Goal: Navigation & Orientation: Find specific page/section

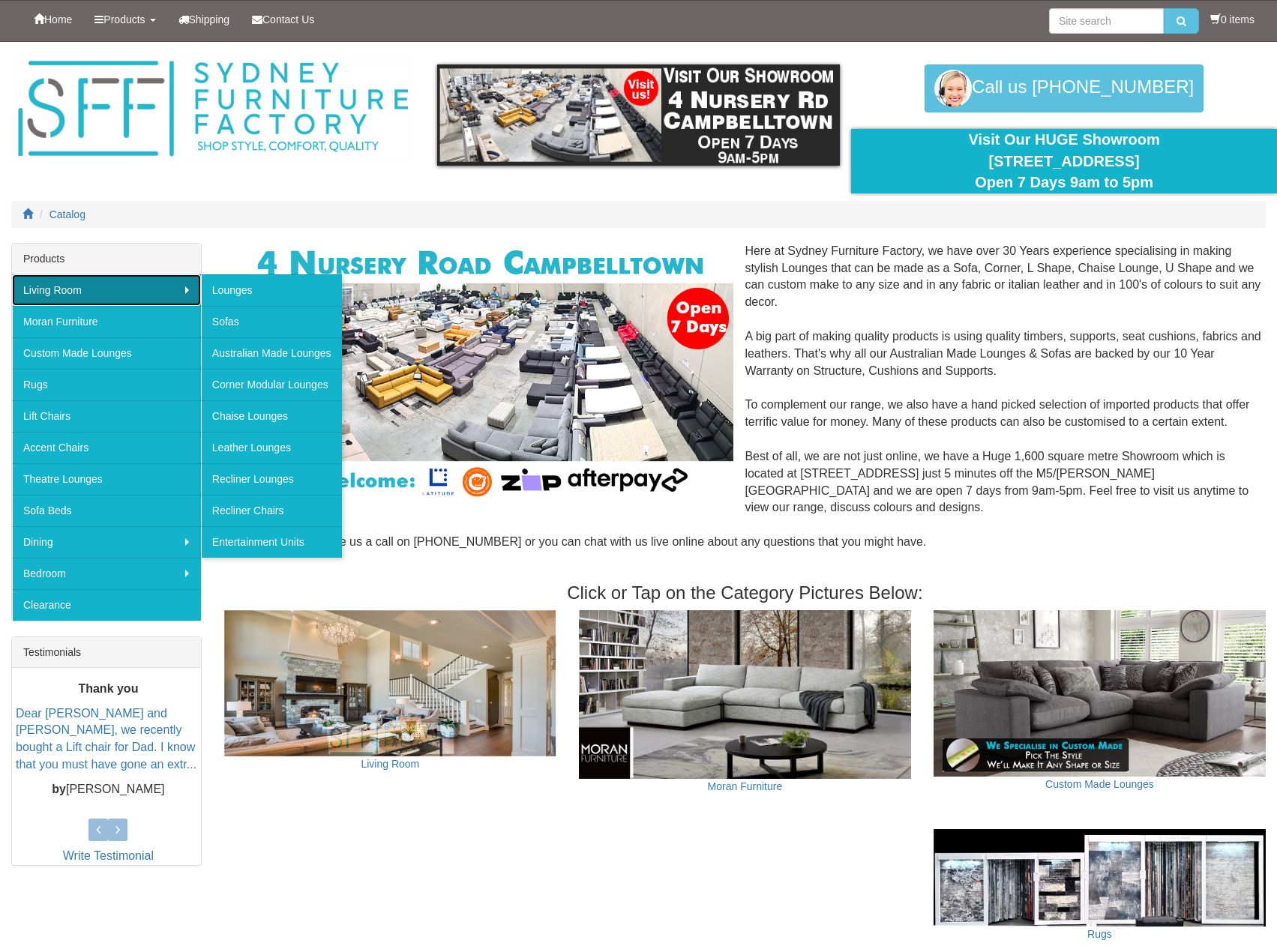
click at [187, 285] on link "Living Room" at bounding box center [107, 290] width 189 height 32
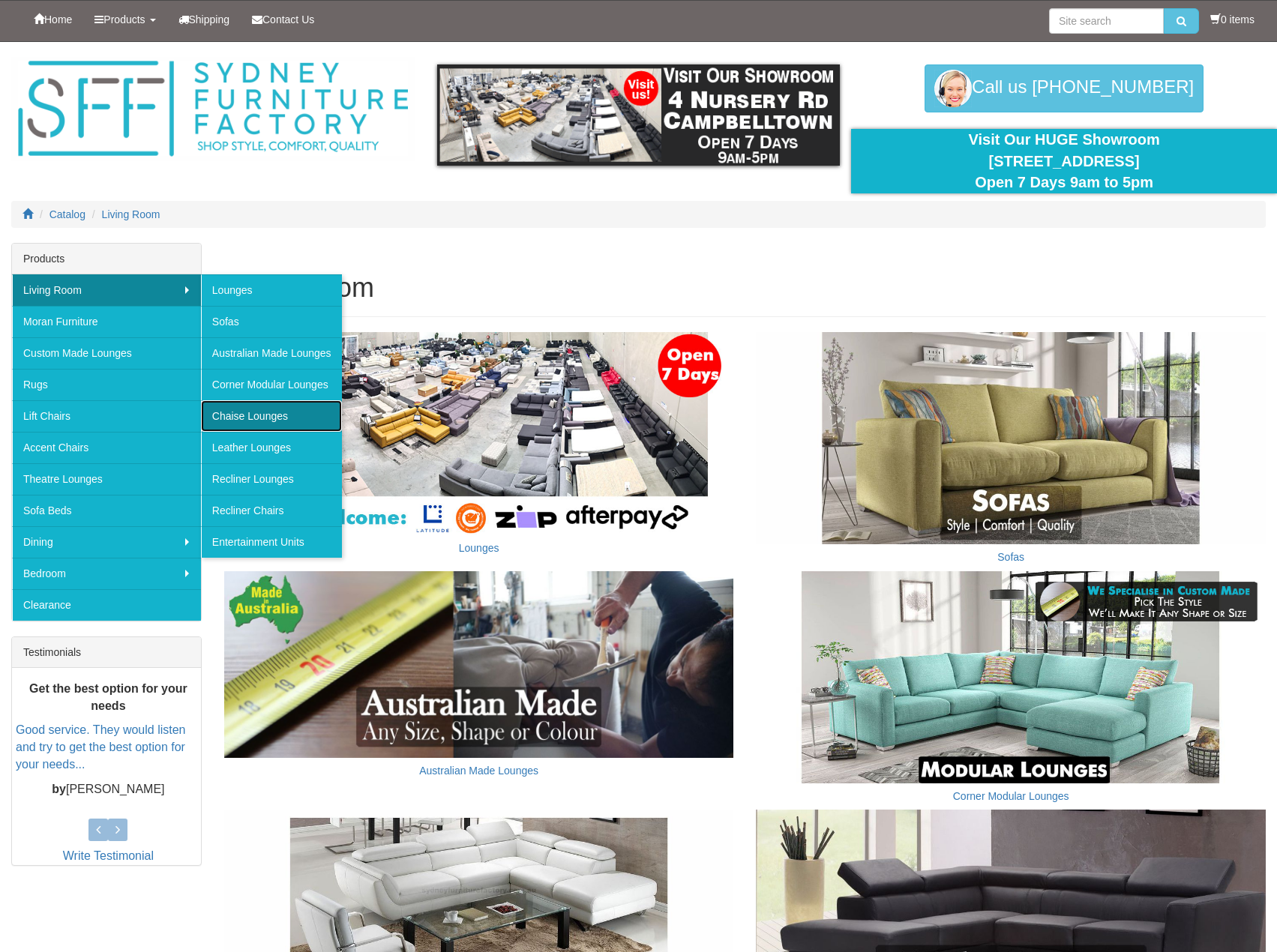
click at [292, 416] on link "Chaise Lounges" at bounding box center [271, 416] width 141 height 32
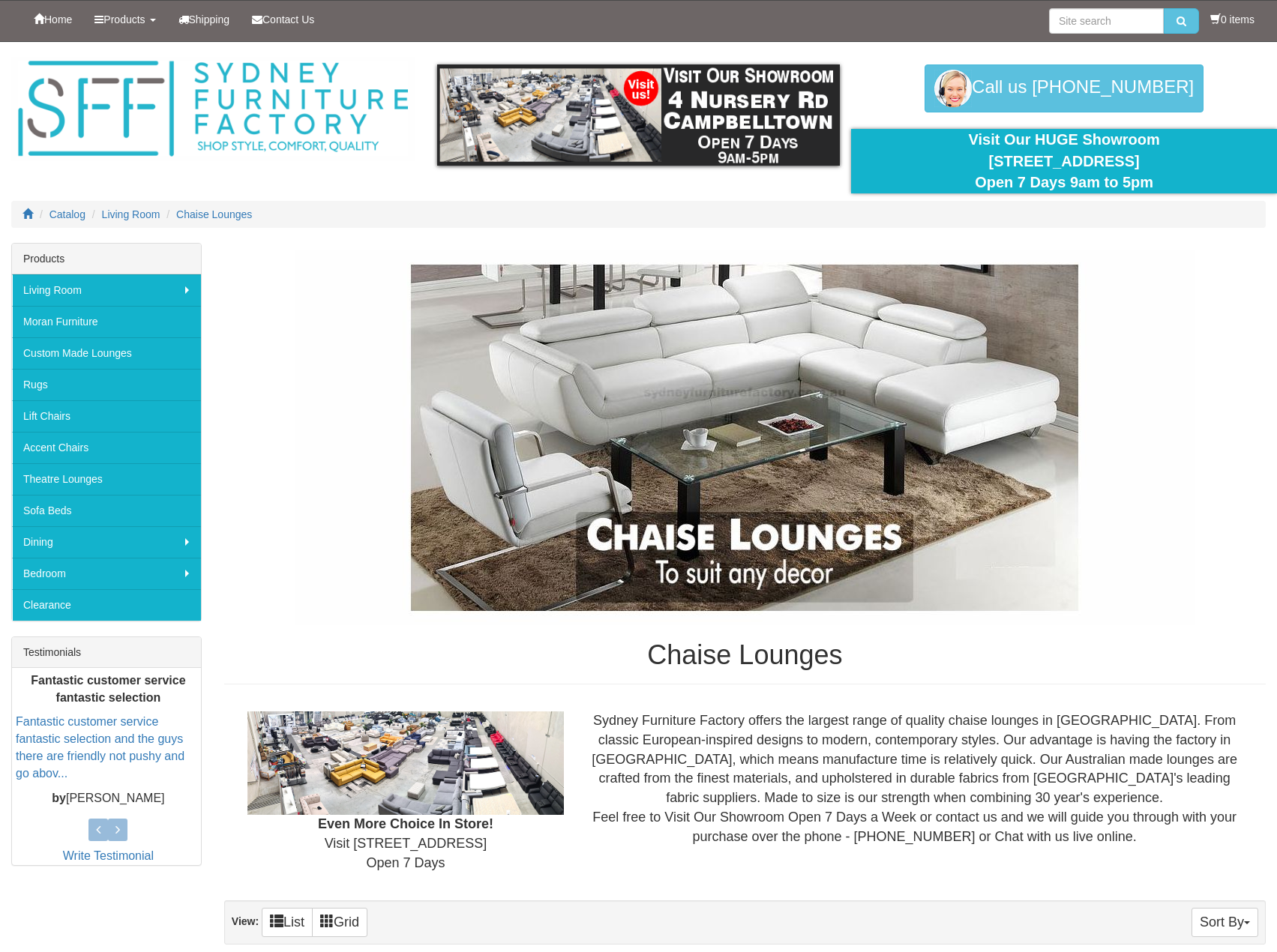
drag, startPoint x: 1151, startPoint y: 667, endPoint x: 1056, endPoint y: 326, distance: 354.0
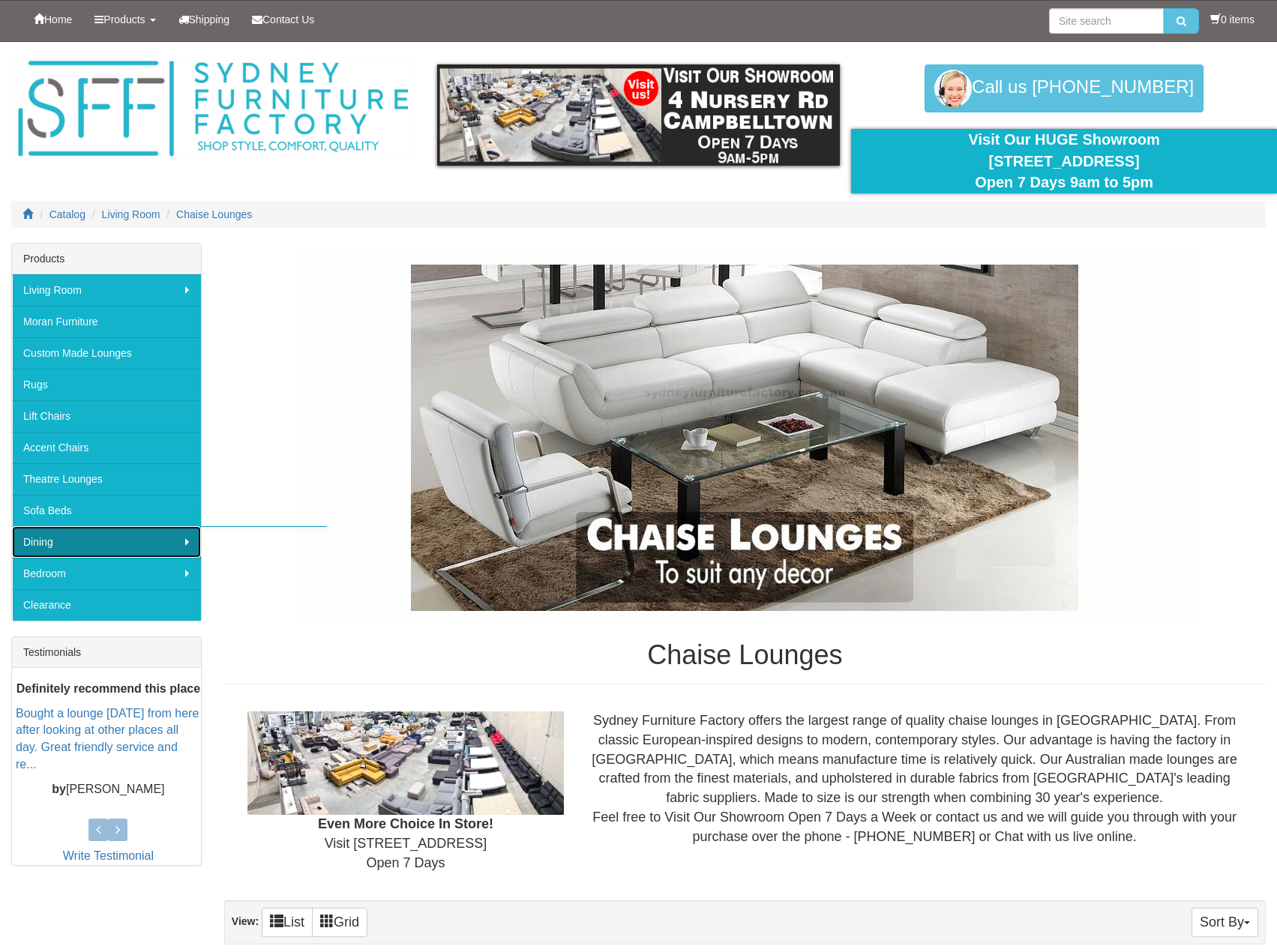
click at [190, 543] on link "Dining" at bounding box center [107, 542] width 189 height 32
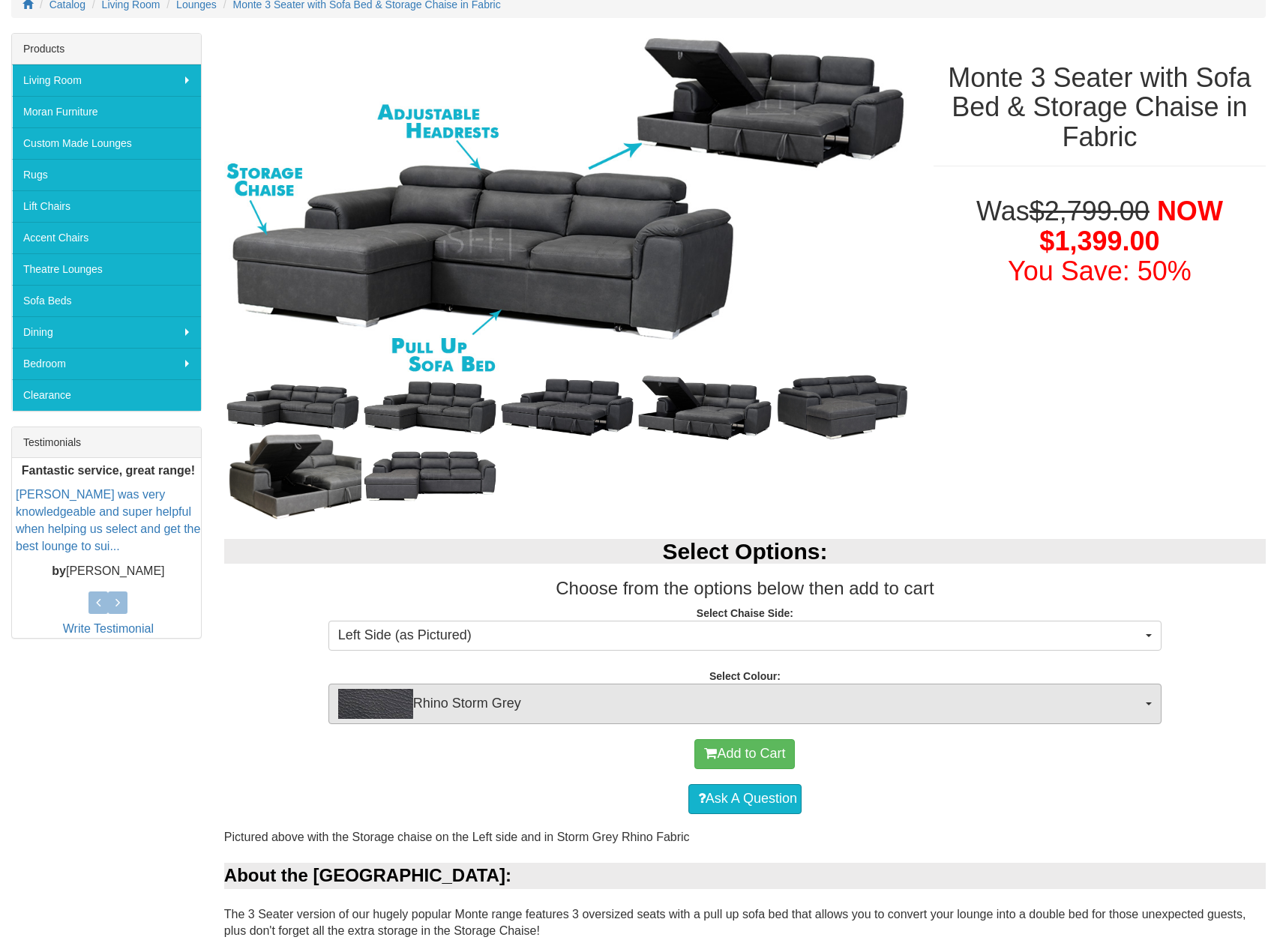
scroll to position [375, 0]
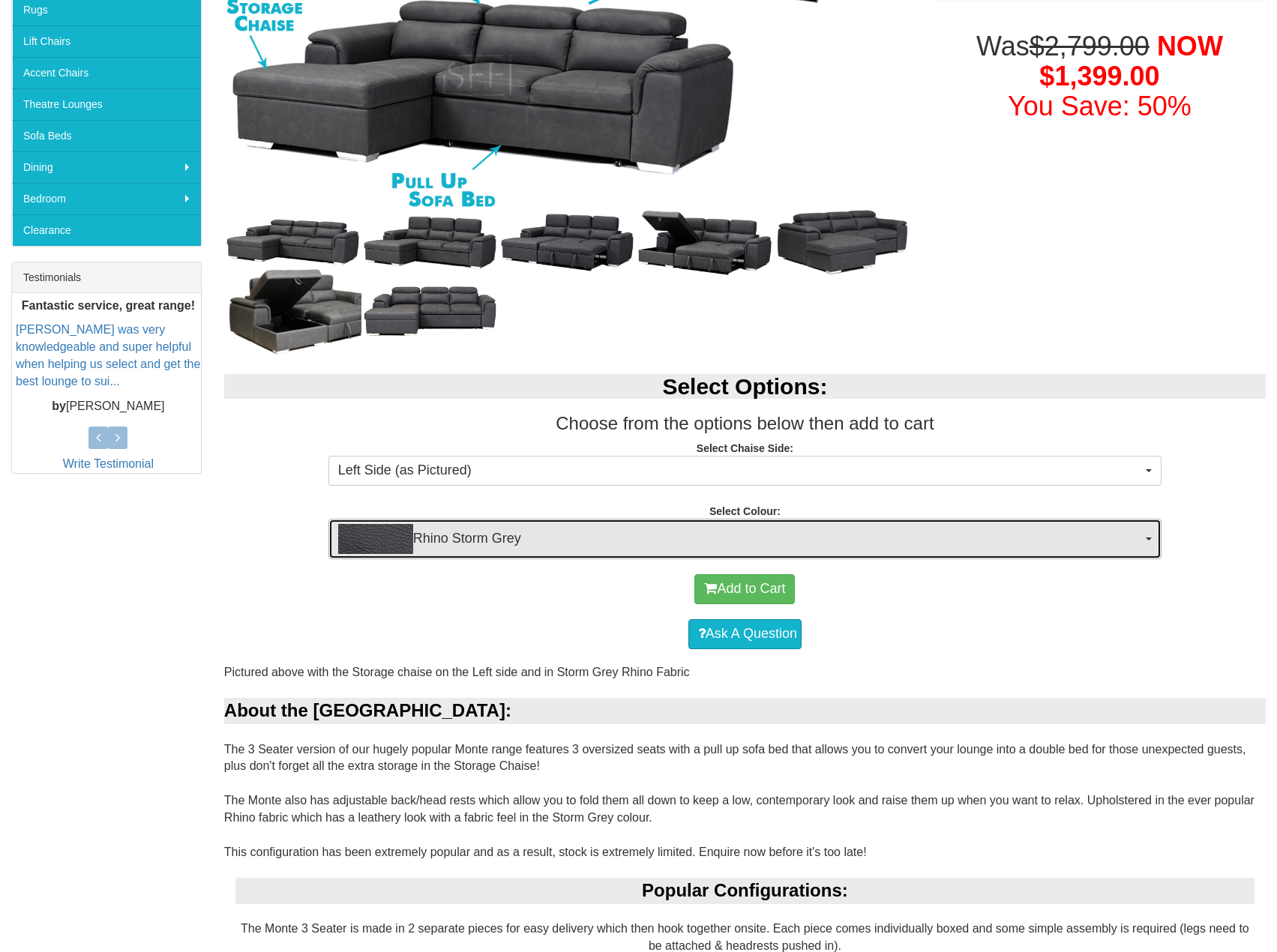
click at [617, 553] on span "Rhino Storm Grey" at bounding box center [740, 539] width 804 height 30
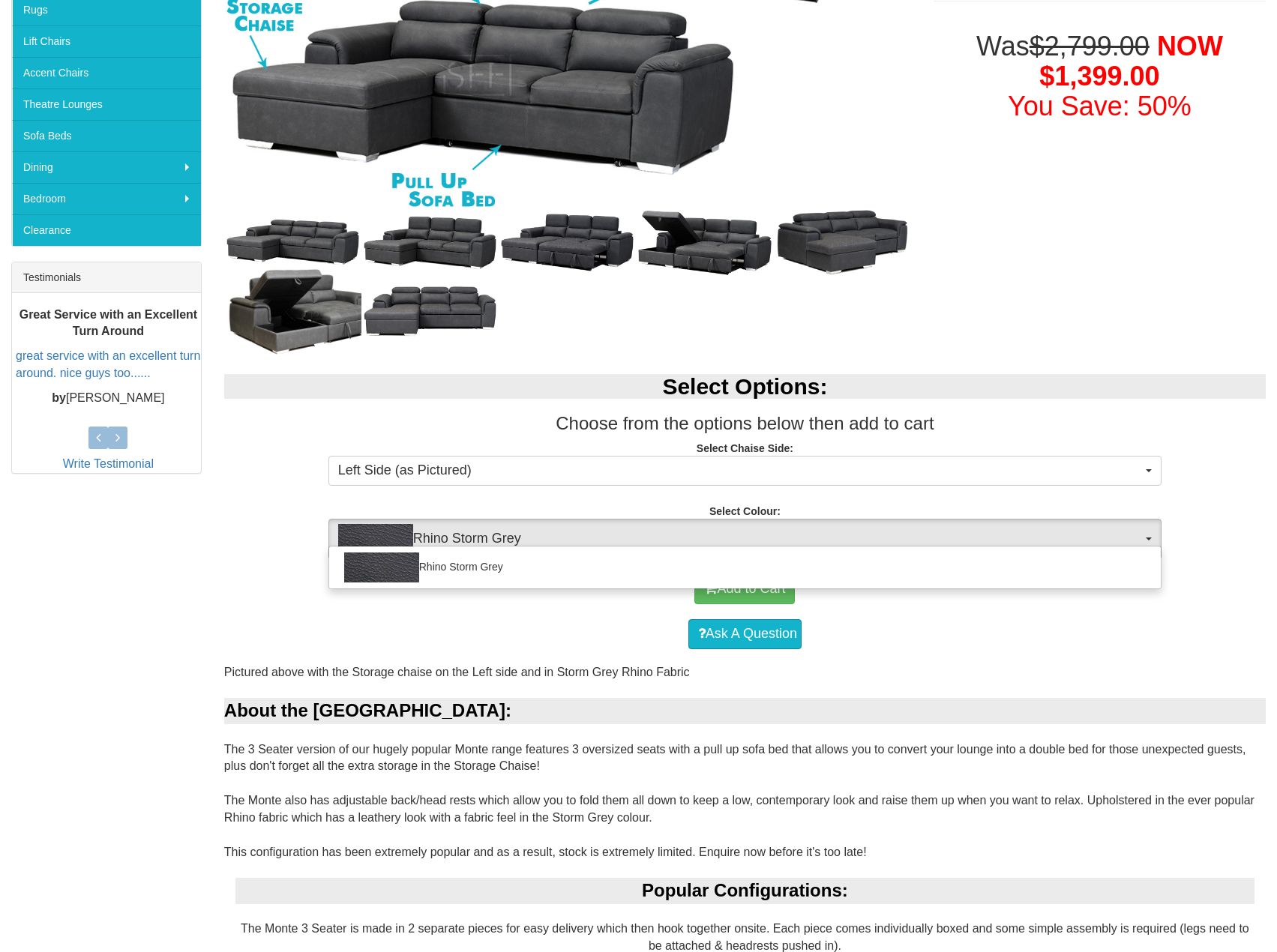
click at [613, 548] on div "Rhino Storm Grey" at bounding box center [745, 567] width 833 height 44
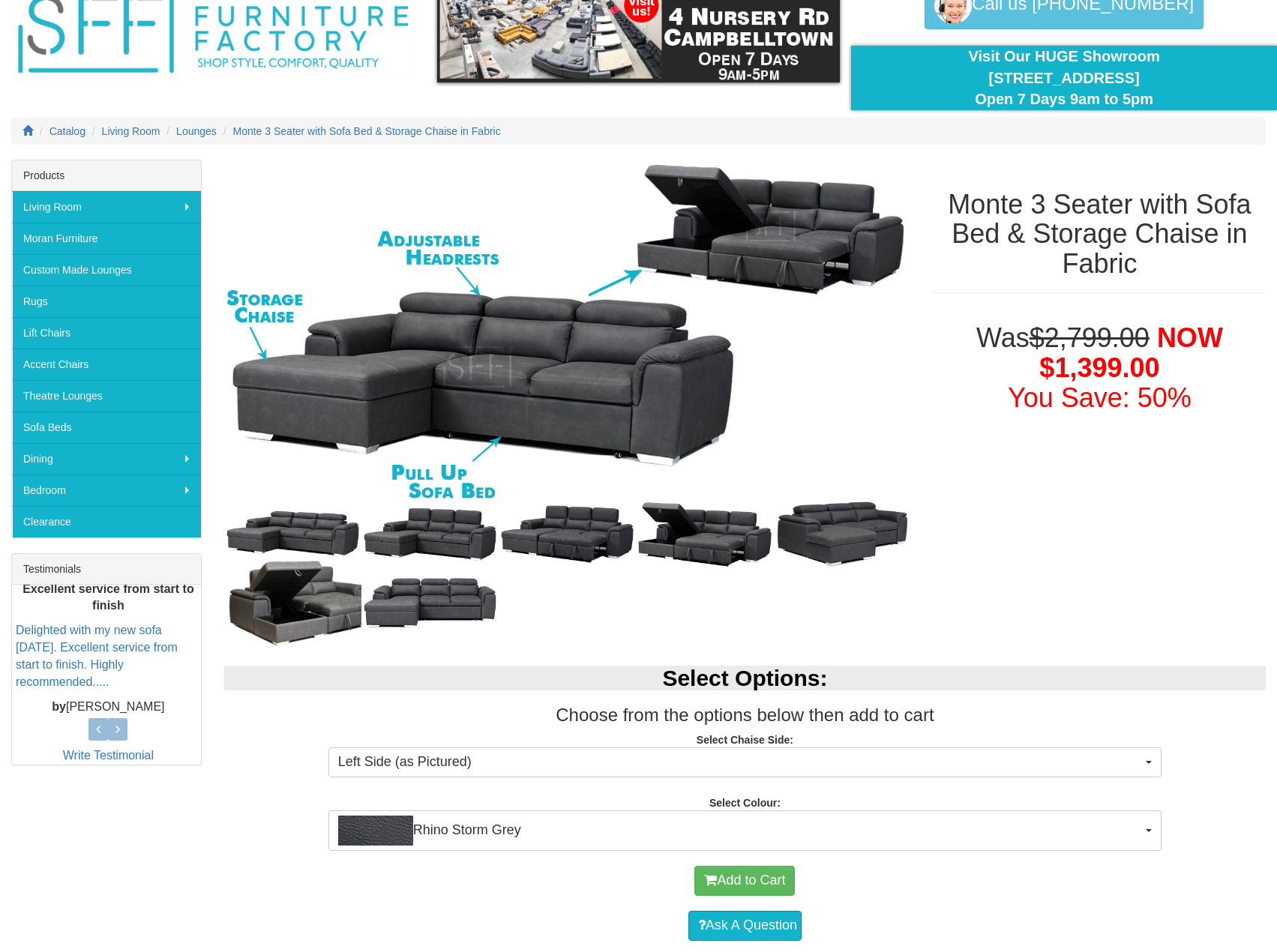
scroll to position [75, 0]
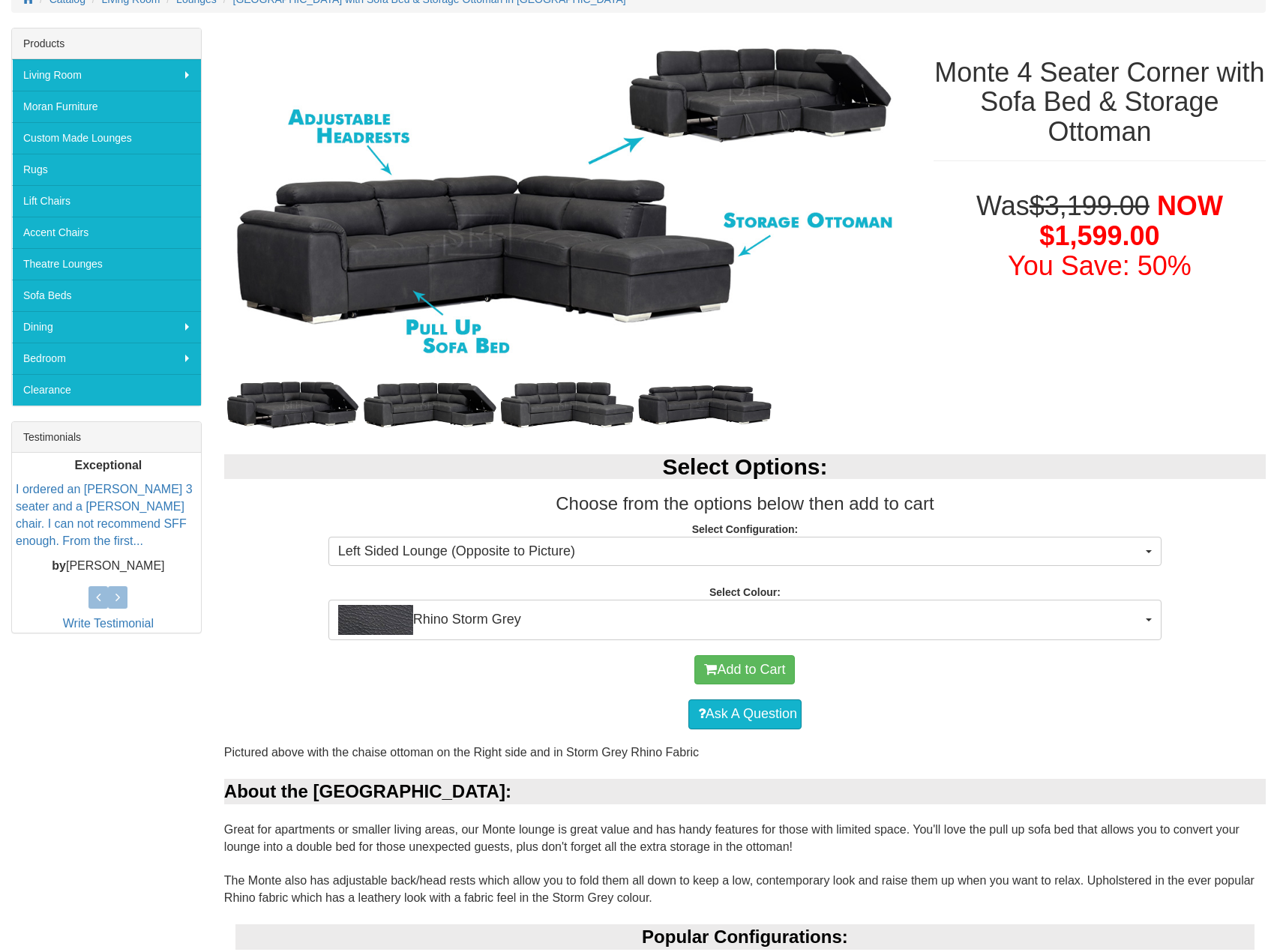
scroll to position [300, 0]
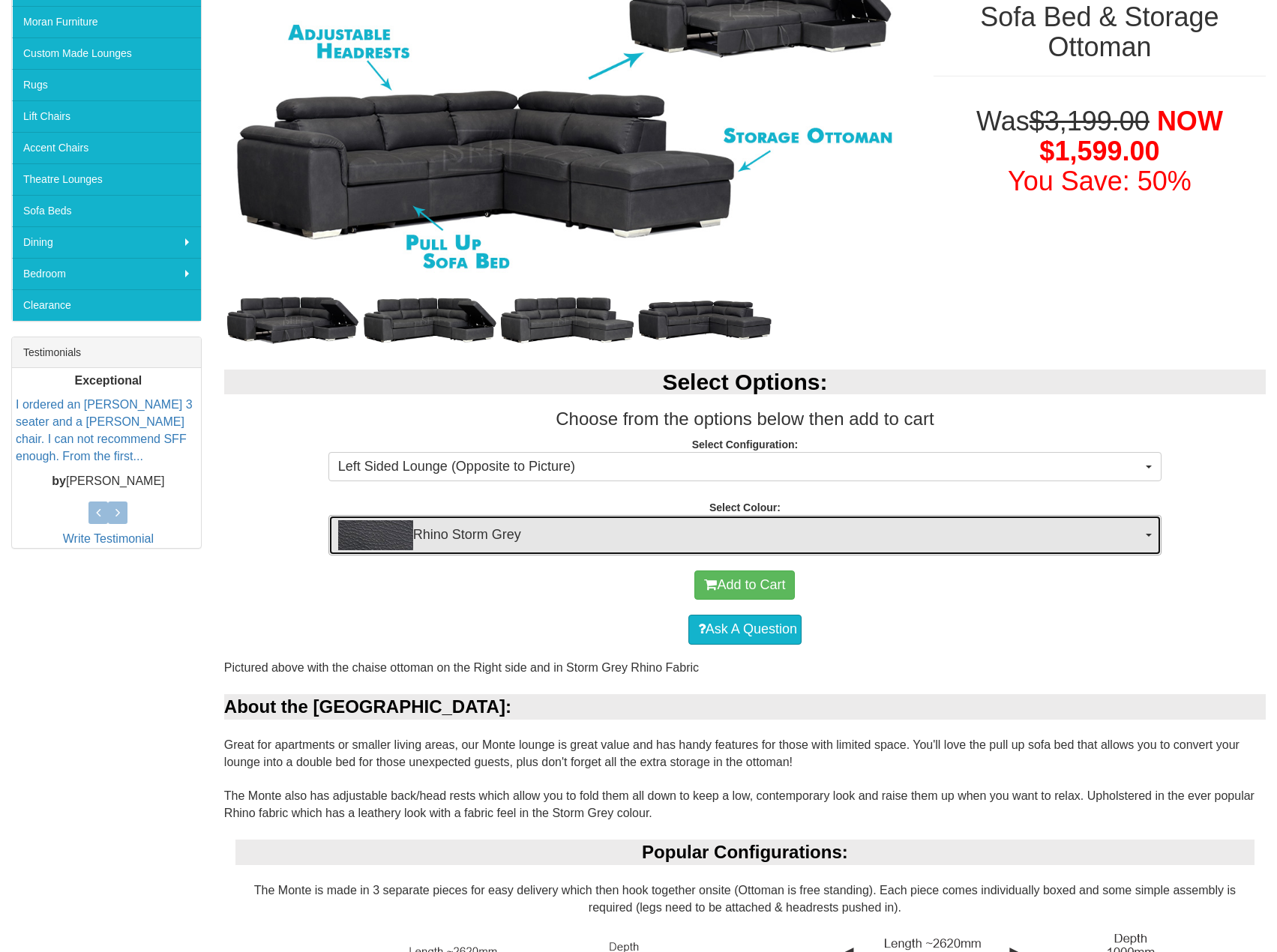
click at [593, 543] on span "Rhino Storm Grey" at bounding box center [740, 536] width 804 height 30
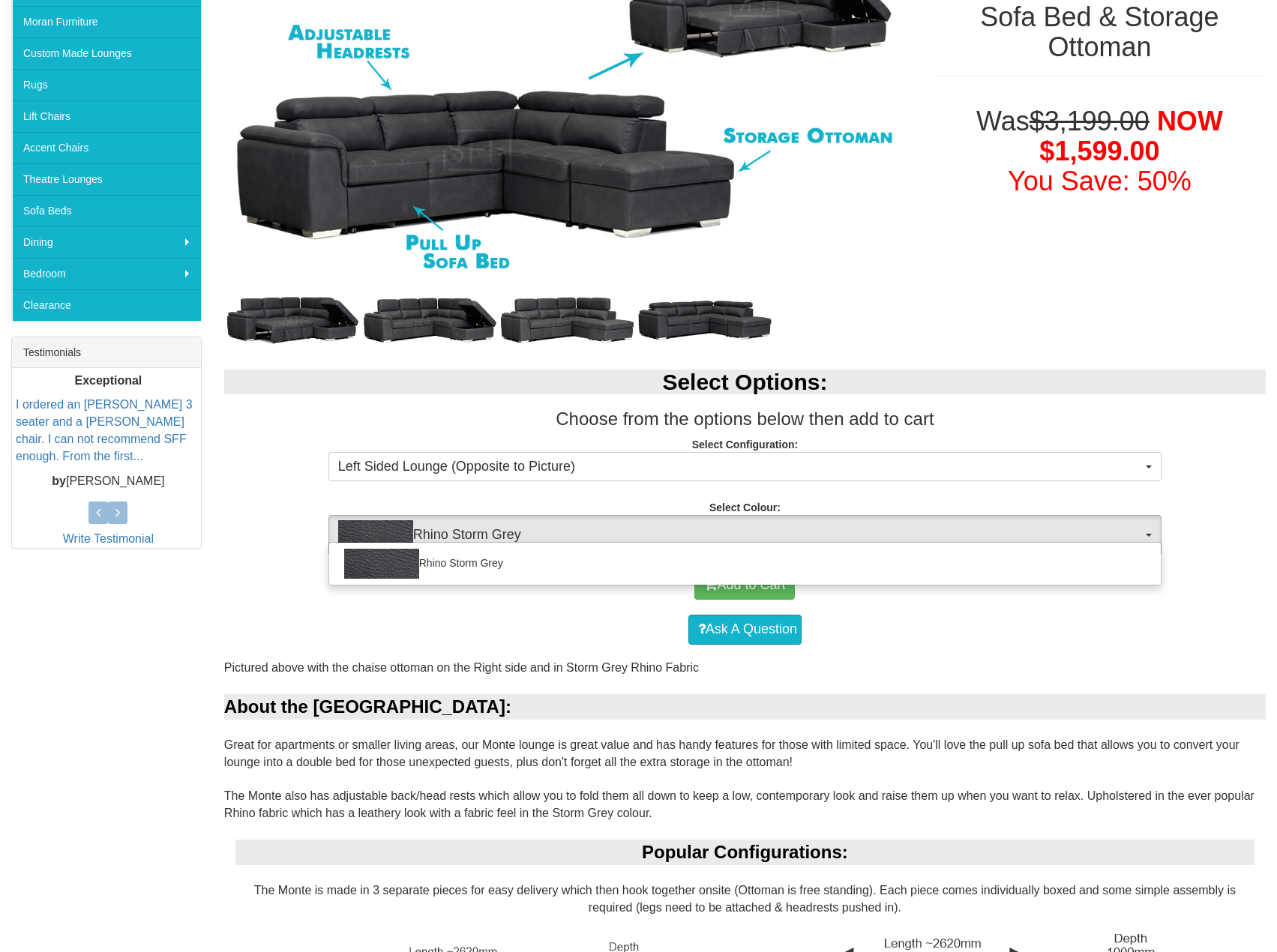
click at [593, 543] on div "Rhino Storm Grey" at bounding box center [745, 564] width 833 height 44
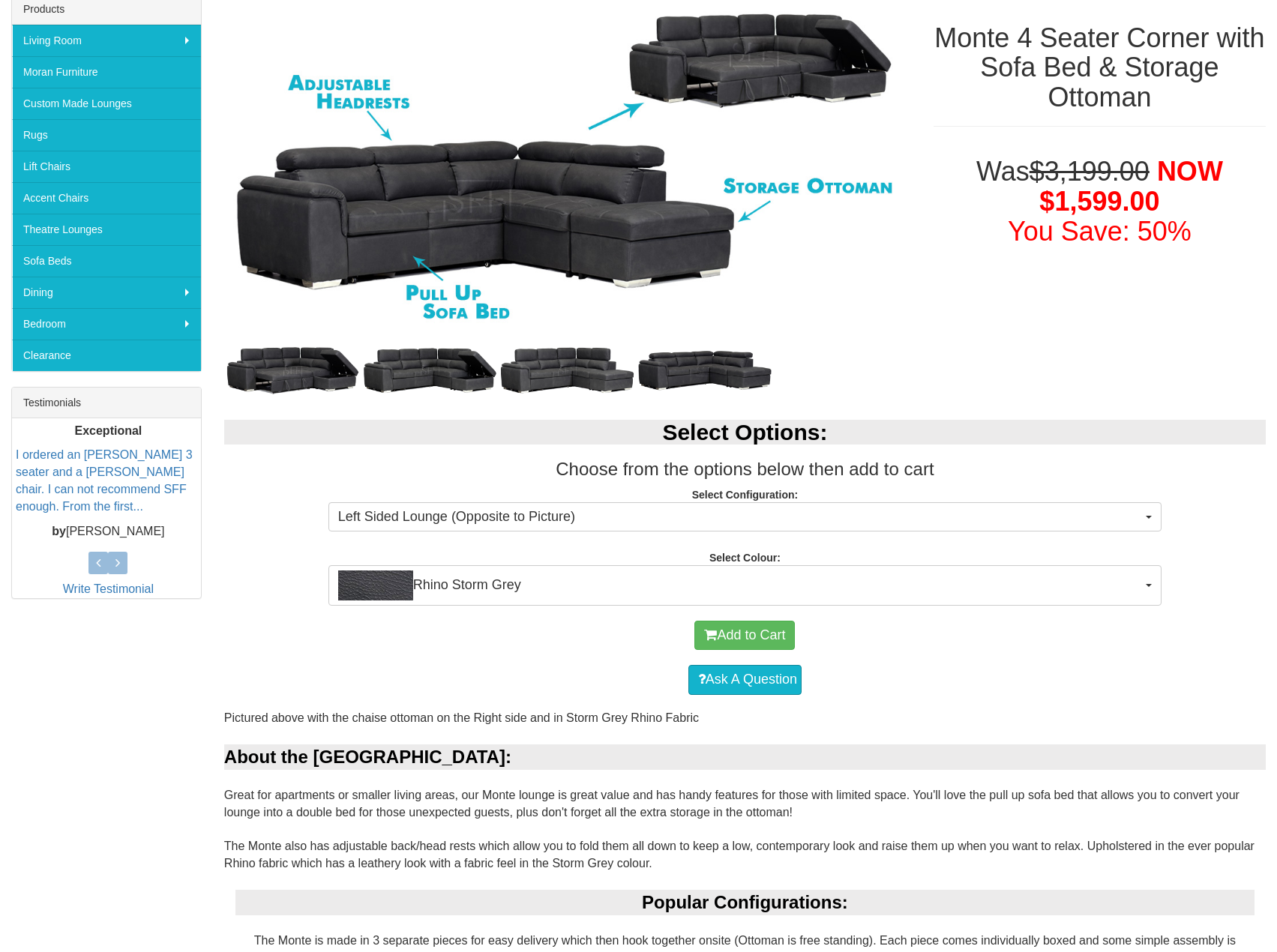
scroll to position [0, 0]
